Goal: Transaction & Acquisition: Subscribe to service/newsletter

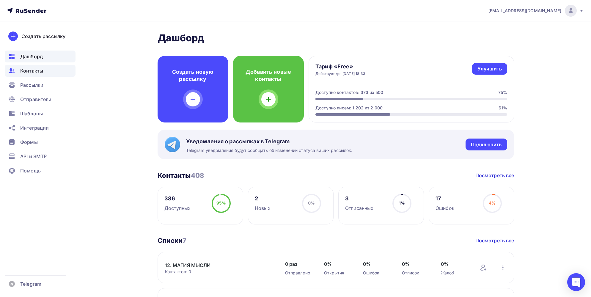
click at [34, 71] on span "Контакты" at bounding box center [31, 70] width 23 height 7
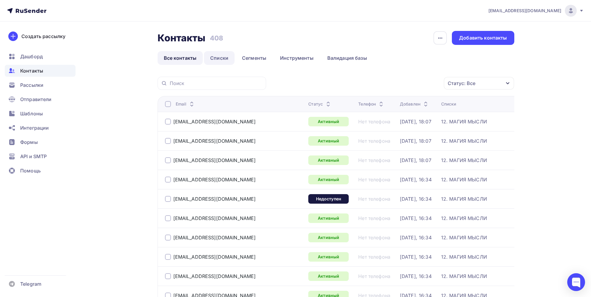
click at [223, 60] on link "Списки" at bounding box center [219, 58] width 31 height 14
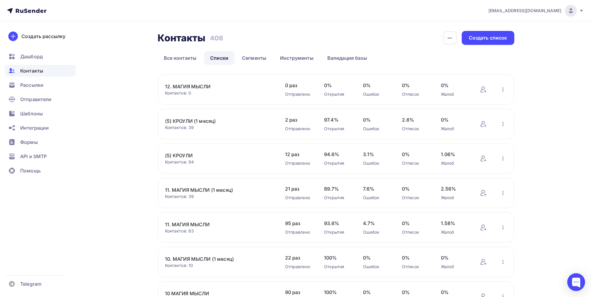
click at [188, 86] on link "12. МАГИЯ МЫСЛИ" at bounding box center [215, 86] width 101 height 7
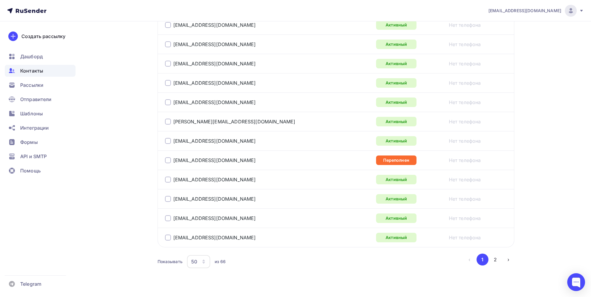
scroll to position [935, 0]
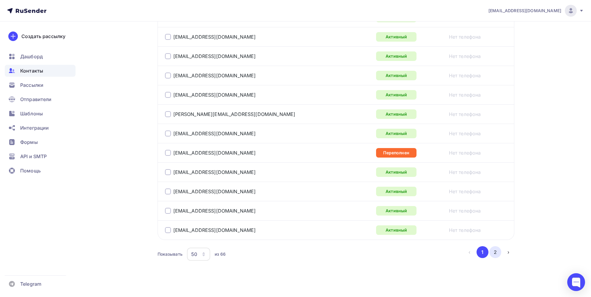
click at [495, 249] on button "2" at bounding box center [495, 252] width 12 height 12
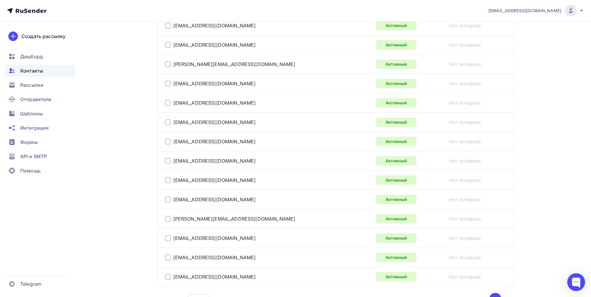
scroll to position [281, 0]
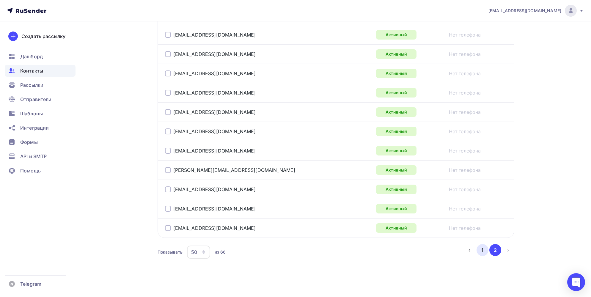
click at [482, 249] on button "1" at bounding box center [482, 250] width 12 height 12
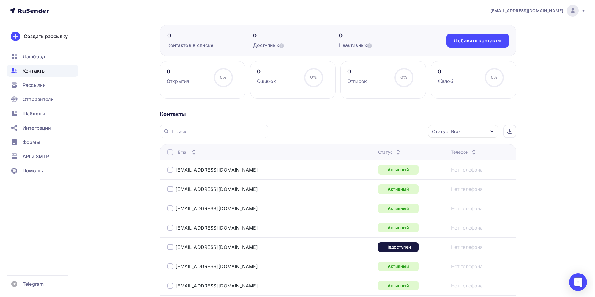
scroll to position [0, 0]
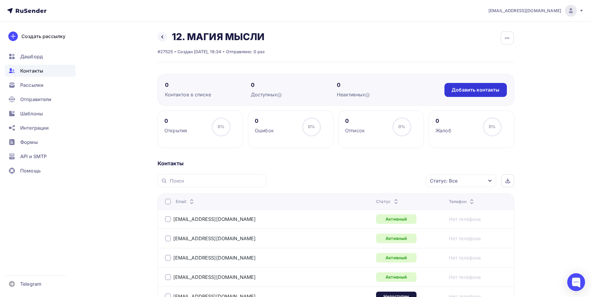
click at [471, 91] on div "Добавить контакты" at bounding box center [475, 89] width 48 height 7
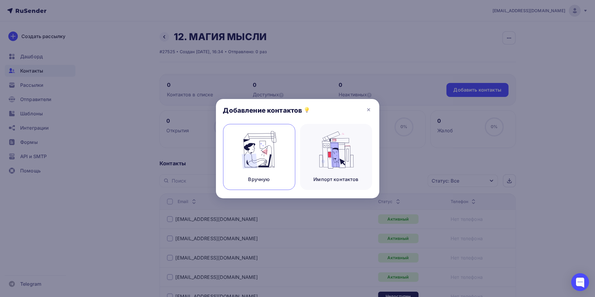
click at [262, 161] on img at bounding box center [259, 149] width 40 height 37
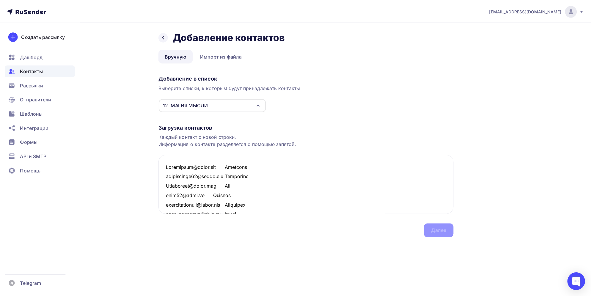
scroll to position [745, 0]
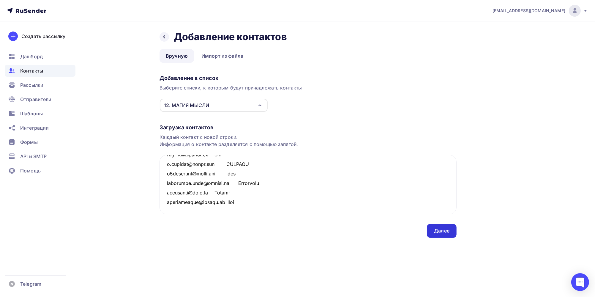
type textarea "Sykulavika@gmail.com Виктория nikitinalex68@gmail.com Александр Yadolotova@gmai…"
click at [441, 232] on div "Далее" at bounding box center [441, 230] width 15 height 7
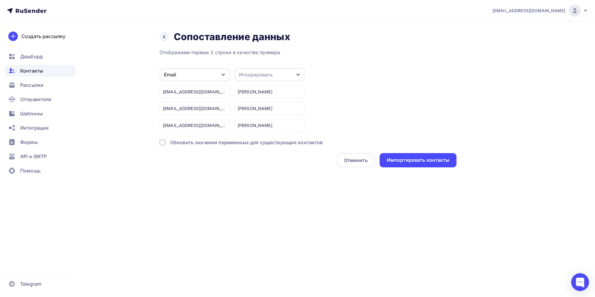
click at [284, 75] on div "Игнорировать" at bounding box center [270, 74] width 70 height 13
click at [252, 105] on div "Имя" at bounding box center [259, 105] width 34 height 7
click at [414, 162] on div "Импортировать контакты" at bounding box center [418, 160] width 63 height 7
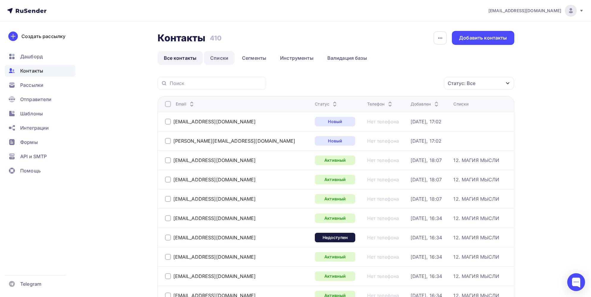
click at [220, 58] on link "Списки" at bounding box center [219, 58] width 31 height 14
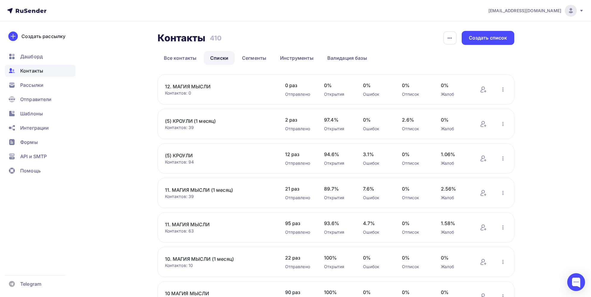
click at [192, 86] on link "12. МАГИЯ МЫСЛИ" at bounding box center [215, 86] width 101 height 7
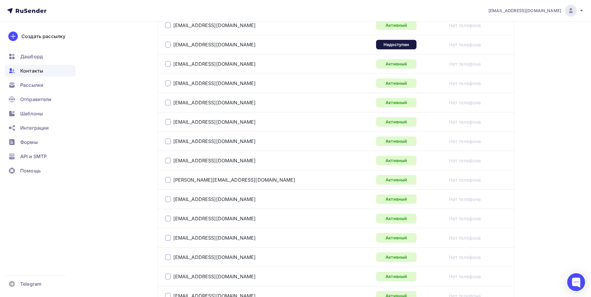
scroll to position [371, 0]
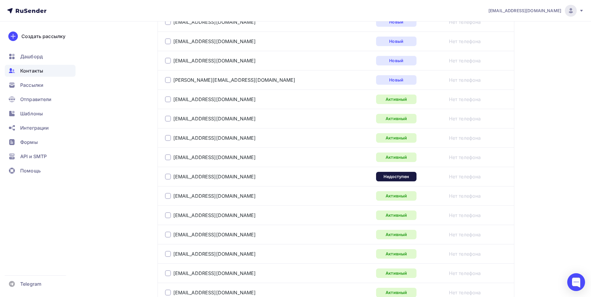
click at [169, 176] on div at bounding box center [168, 176] width 6 height 6
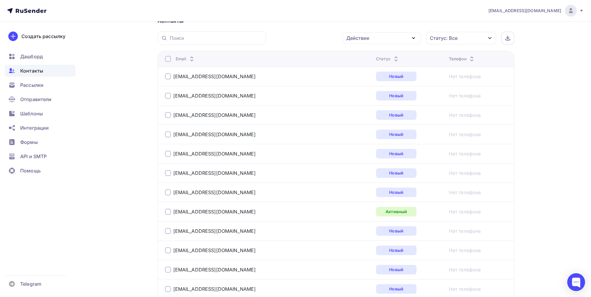
scroll to position [0, 0]
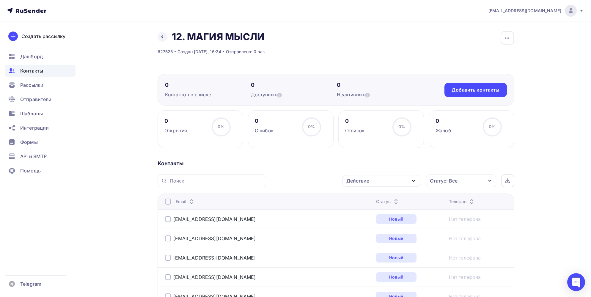
click at [414, 180] on icon "button" at bounding box center [413, 180] width 2 height 1
click at [353, 221] on div "Удалить" at bounding box center [359, 221] width 20 height 7
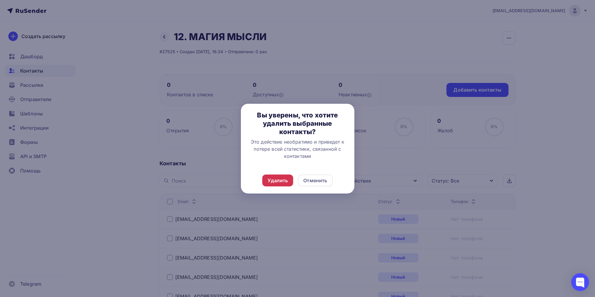
click at [275, 181] on div "Удалить" at bounding box center [278, 180] width 20 height 7
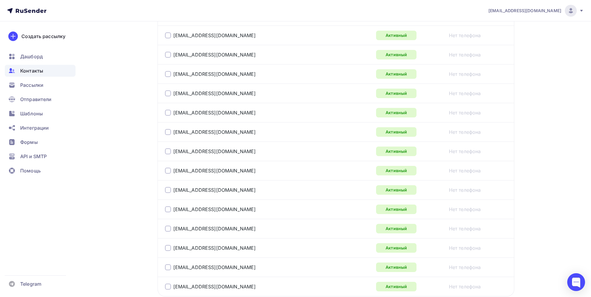
scroll to position [935, 0]
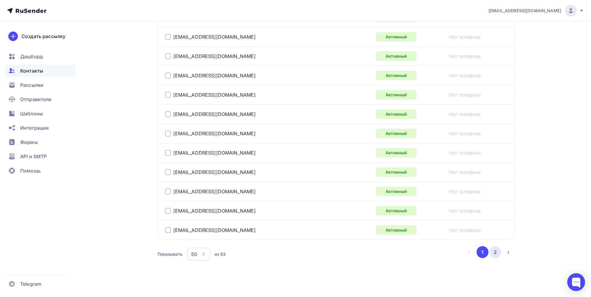
click at [498, 250] on button "2" at bounding box center [495, 252] width 12 height 12
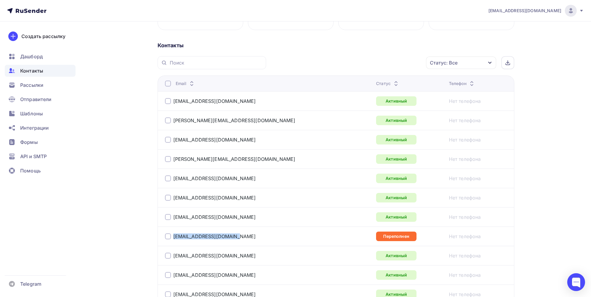
drag, startPoint x: 232, startPoint y: 236, endPoint x: 173, endPoint y: 242, distance: 58.8
click at [173, 242] on td "[EMAIL_ADDRESS][DOMAIN_NAME]" at bounding box center [265, 235] width 216 height 19
copy link "[EMAIL_ADDRESS][DOMAIN_NAME]"
click at [33, 85] on span "Рассылки" at bounding box center [31, 84] width 23 height 7
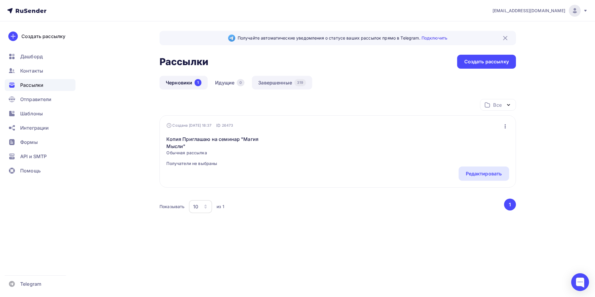
click at [280, 83] on link "Завершенные 319" at bounding box center [282, 83] width 60 height 14
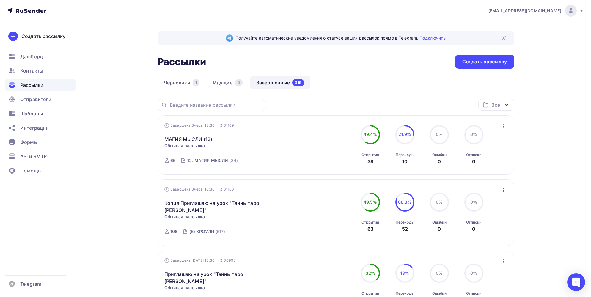
click at [503, 127] on icon "button" at bounding box center [502, 126] width 7 height 7
click at [478, 167] on div "Копировать в новую" at bounding box center [475, 165] width 61 height 7
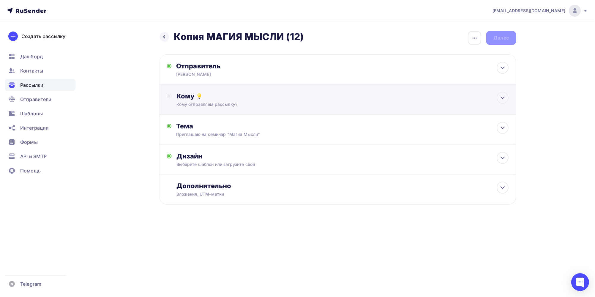
click at [173, 96] on div "Кому Кому отправляем рассылку? Списки получателей Выберите список Все списки id…" at bounding box center [338, 99] width 342 height 15
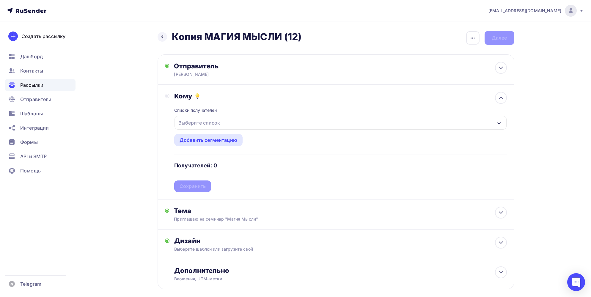
click at [196, 121] on div "Выберите список" at bounding box center [199, 122] width 46 height 11
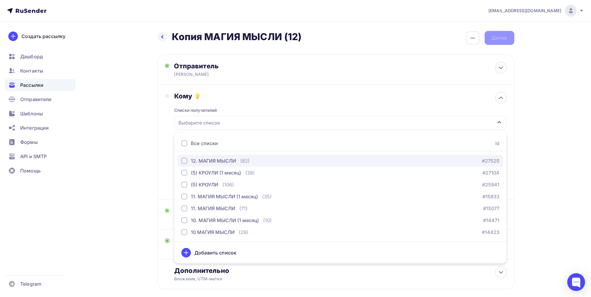
click at [183, 163] on div "button" at bounding box center [184, 161] width 6 height 6
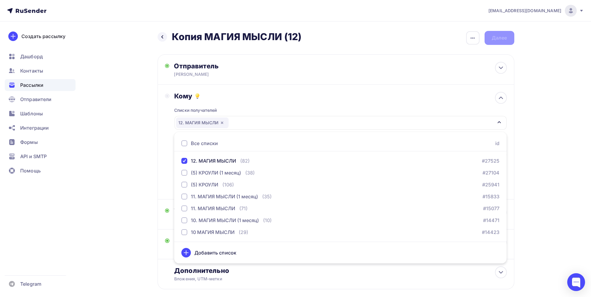
click at [168, 156] on div "Кому Списки получателей 12. МАГИЯ МЫСЛИ Все списки id 12. МАГИЯ МЫСЛИ (82) #275…" at bounding box center [336, 142] width 342 height 100
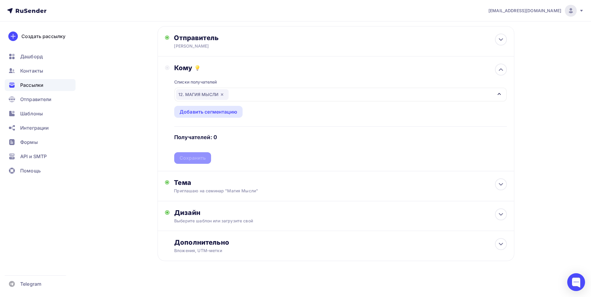
scroll to position [30, 0]
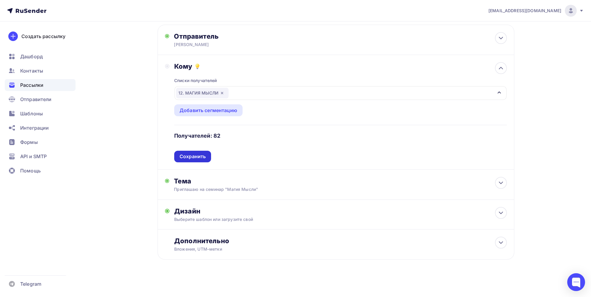
click at [191, 157] on div "Сохранить" at bounding box center [192, 156] width 26 height 7
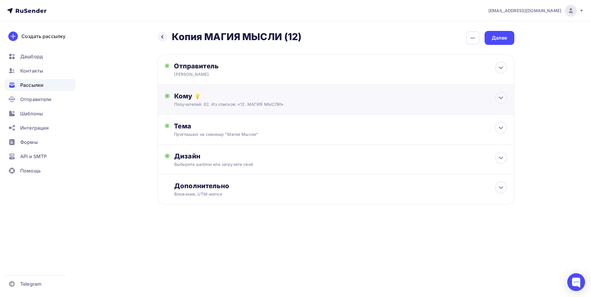
scroll to position [0, 0]
click at [504, 38] on div "Далее" at bounding box center [500, 37] width 15 height 7
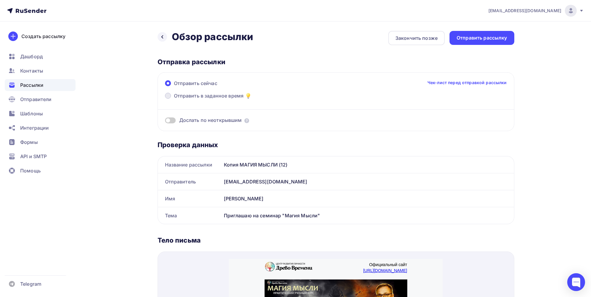
click at [166, 94] on span at bounding box center [168, 96] width 6 height 6
click at [174, 99] on input "Отправить в заданное время" at bounding box center [174, 99] width 0 height 0
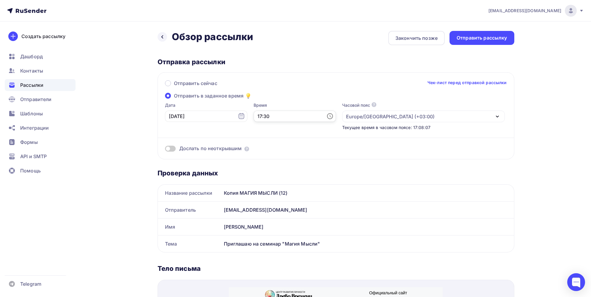
click at [265, 117] on input "17:30" at bounding box center [294, 116] width 82 height 11
drag, startPoint x: 252, startPoint y: 116, endPoint x: 246, endPoint y: 116, distance: 5.7
click at [253, 116] on input "17:30" at bounding box center [294, 116] width 82 height 11
type input "18:20"
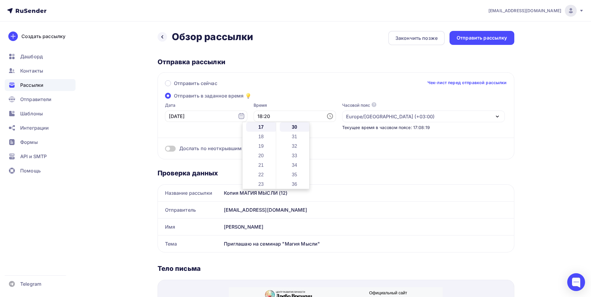
click at [289, 94] on div "Отправить сейчас Чек-лист перед отправкой рассылки Отправить в заданное время Д…" at bounding box center [335, 115] width 356 height 87
click at [488, 40] on div "Отправить рассылку" at bounding box center [481, 37] width 51 height 7
